Goal: Find specific page/section: Find specific page/section

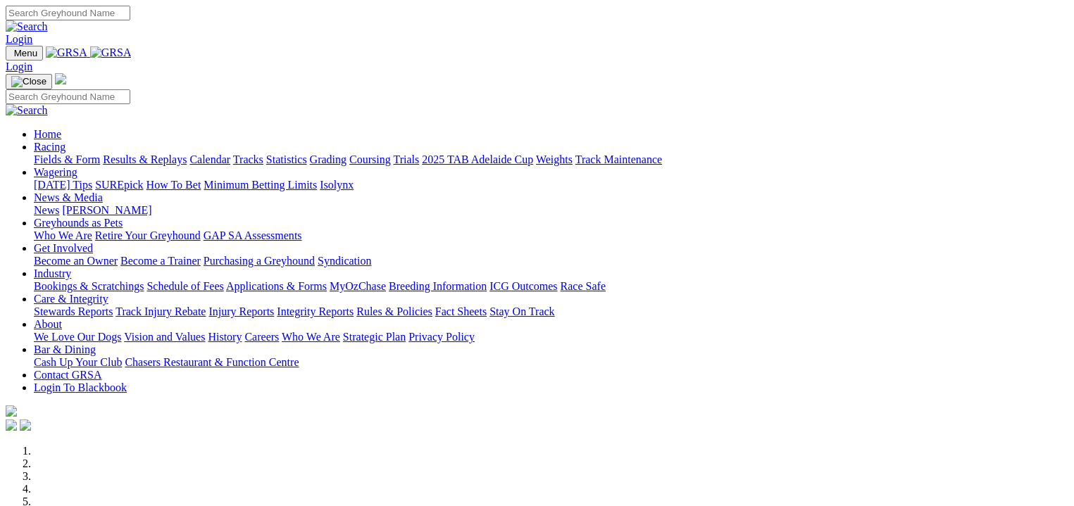
click at [71, 154] on link "Fields & Form" at bounding box center [67, 160] width 66 height 12
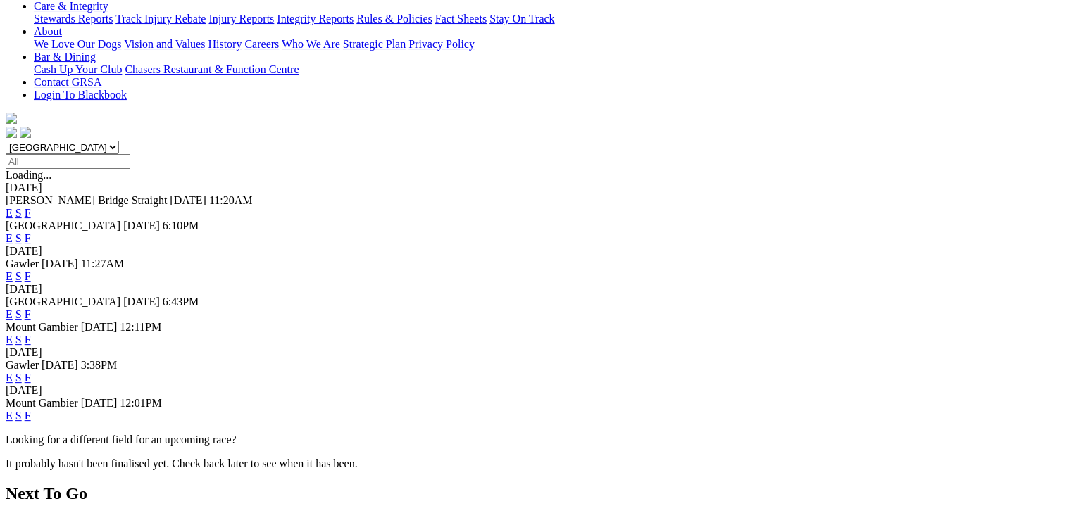
scroll to position [335, 0]
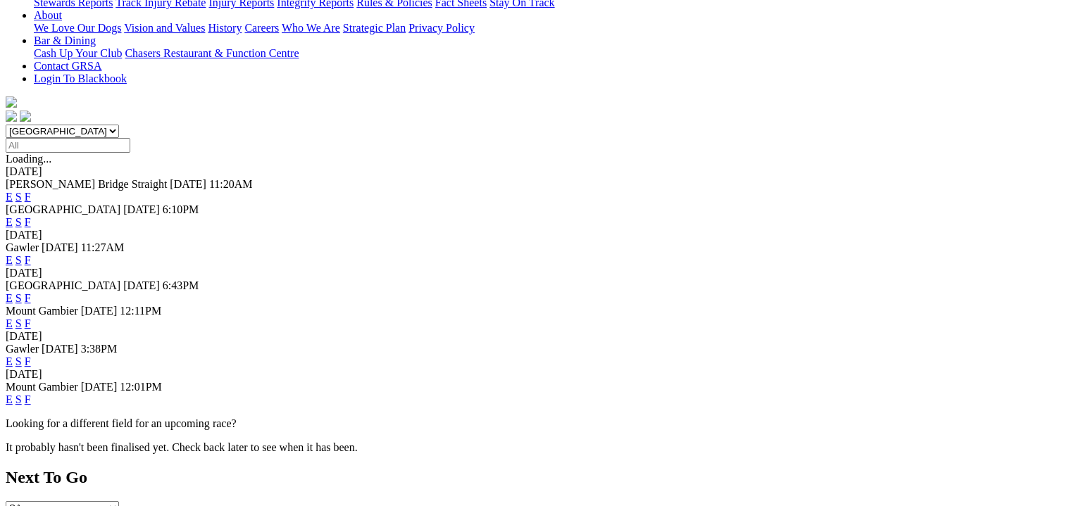
click at [31, 394] on link "F" at bounding box center [28, 400] width 6 height 12
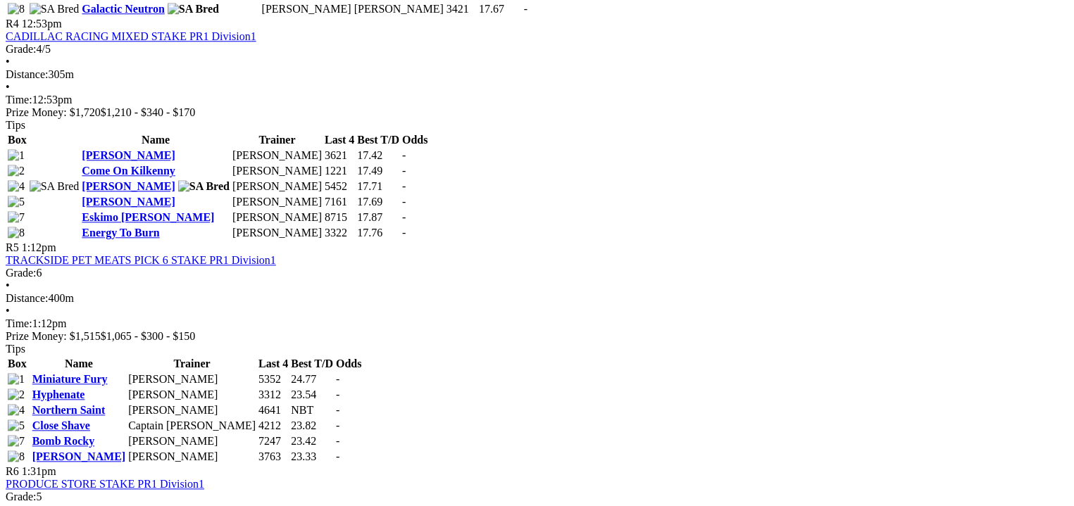
scroll to position [1355, 0]
